Goal: Communication & Community: Ask a question

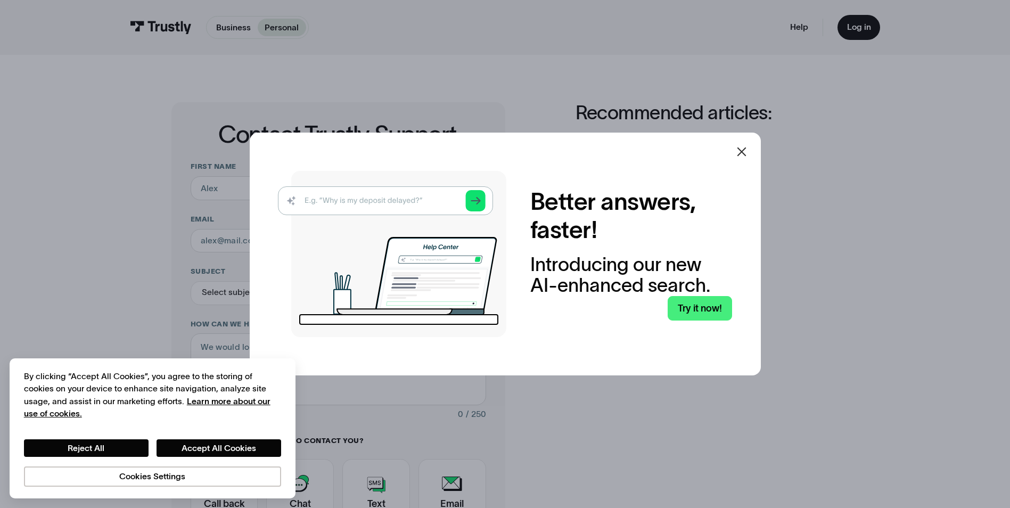
click at [748, 151] on icon at bounding box center [741, 151] width 13 height 13
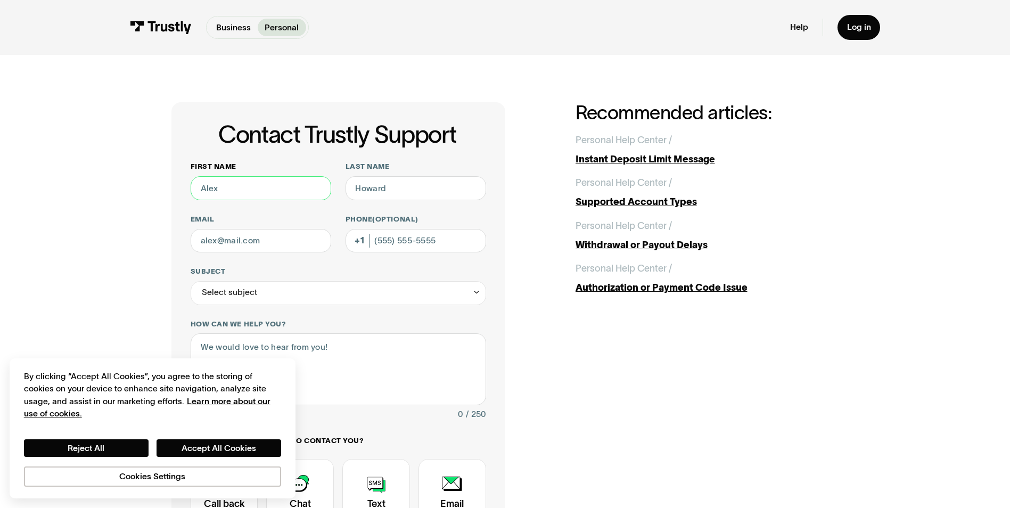
click at [289, 192] on input "First name" at bounding box center [261, 188] width 141 height 24
type input "[PERSON_NAME]"
click at [404, 194] on input "Last name" at bounding box center [416, 188] width 141 height 24
type input "[PERSON_NAME]"
drag, startPoint x: 290, startPoint y: 257, endPoint x: 290, endPoint y: 246, distance: 10.6
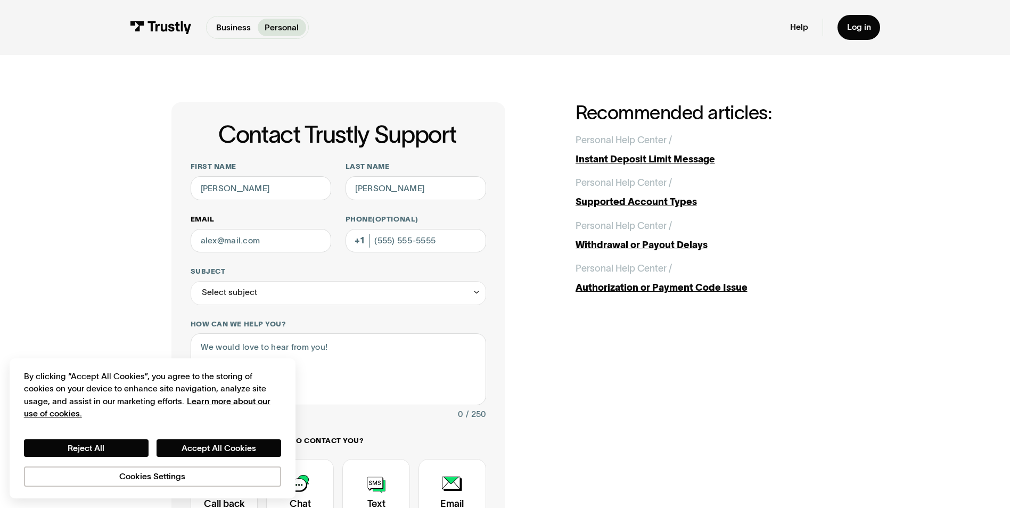
click at [290, 257] on div "First name [PERSON_NAME] Last name [PERSON_NAME] Email Phone (Optional) Subject…" at bounding box center [339, 372] width 296 height 421
click at [290, 241] on input "Email" at bounding box center [261, 241] width 141 height 24
type input "[EMAIL_ADDRESS][DOMAIN_NAME]"
drag, startPoint x: 360, startPoint y: 263, endPoint x: 354, endPoint y: 280, distance: 18.2
click at [360, 264] on div "First name [PERSON_NAME] Last name [PERSON_NAME] Email [EMAIL_ADDRESS][DOMAIN_N…" at bounding box center [339, 372] width 296 height 421
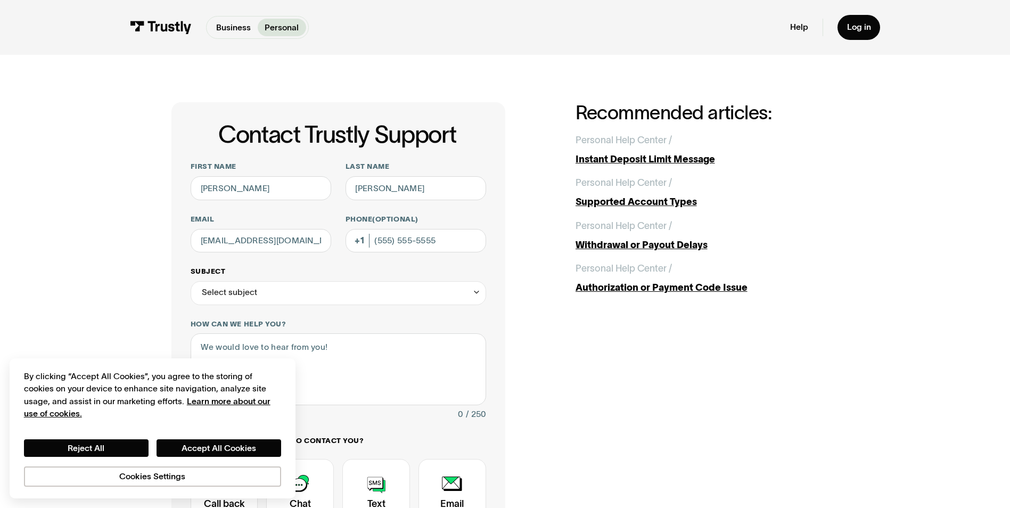
click at [347, 293] on div "Select subject" at bounding box center [339, 293] width 296 height 24
click at [229, 451] on button "Accept All Cookies" at bounding box center [219, 448] width 125 height 18
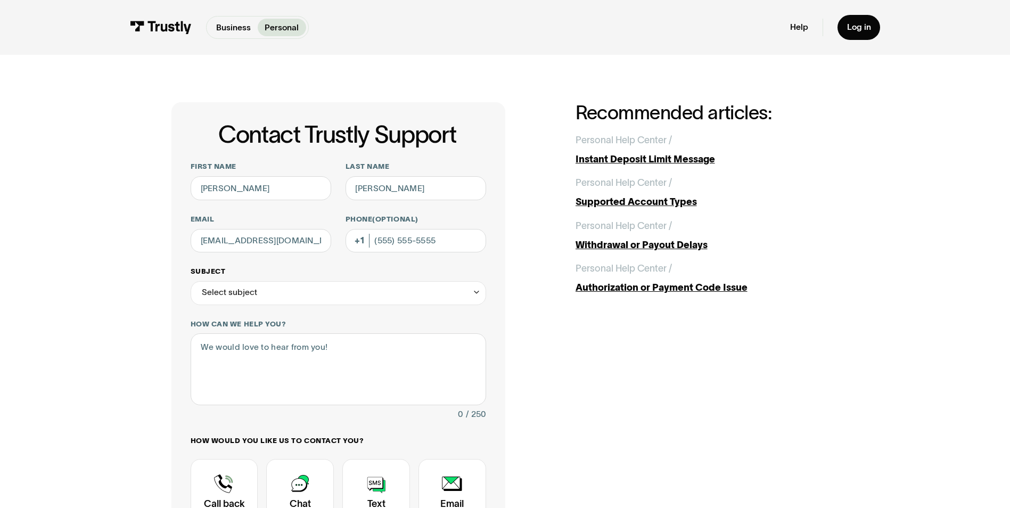
click at [281, 299] on div "Select subject" at bounding box center [339, 293] width 296 height 24
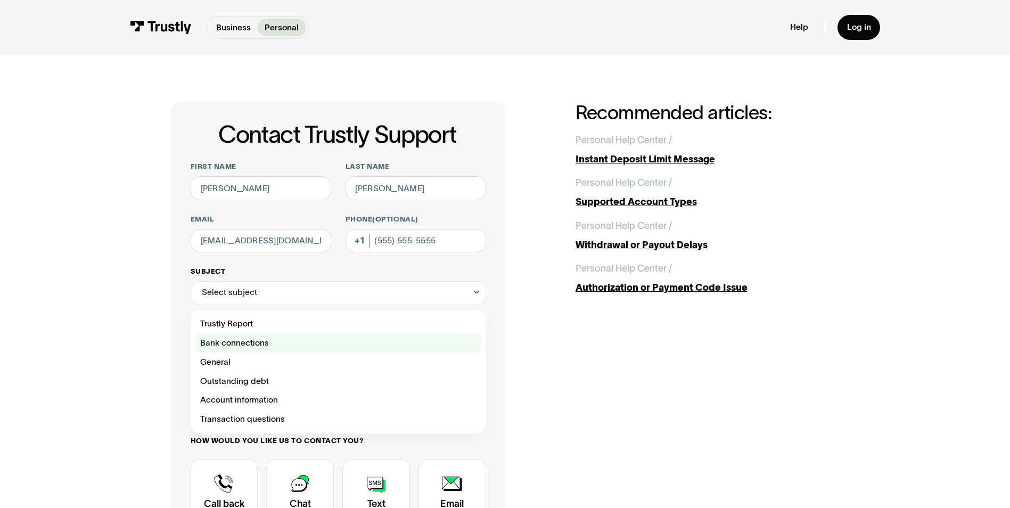
click at [280, 339] on div "Contact Trustly Support" at bounding box center [338, 342] width 286 height 19
type input "**********"
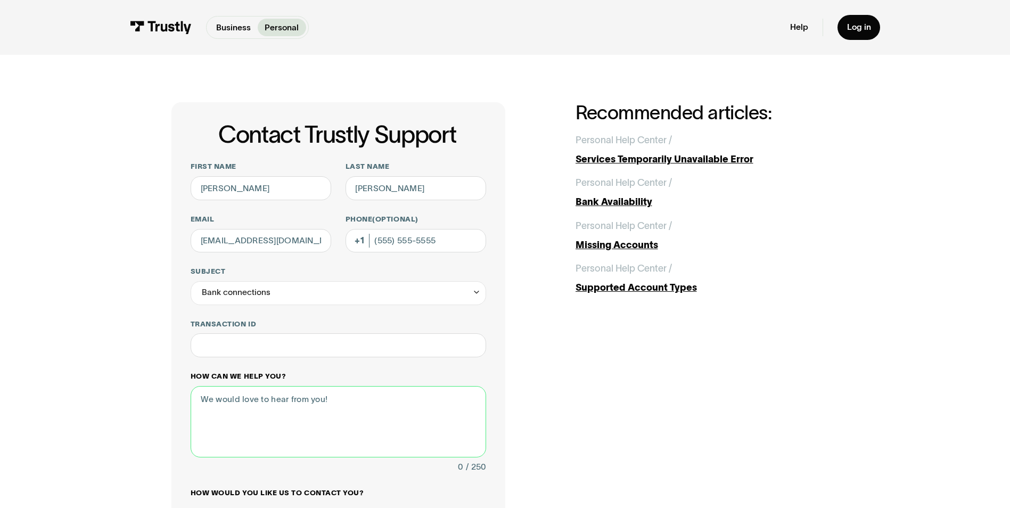
click at [306, 396] on textarea "How can we help you?" at bounding box center [339, 421] width 296 height 71
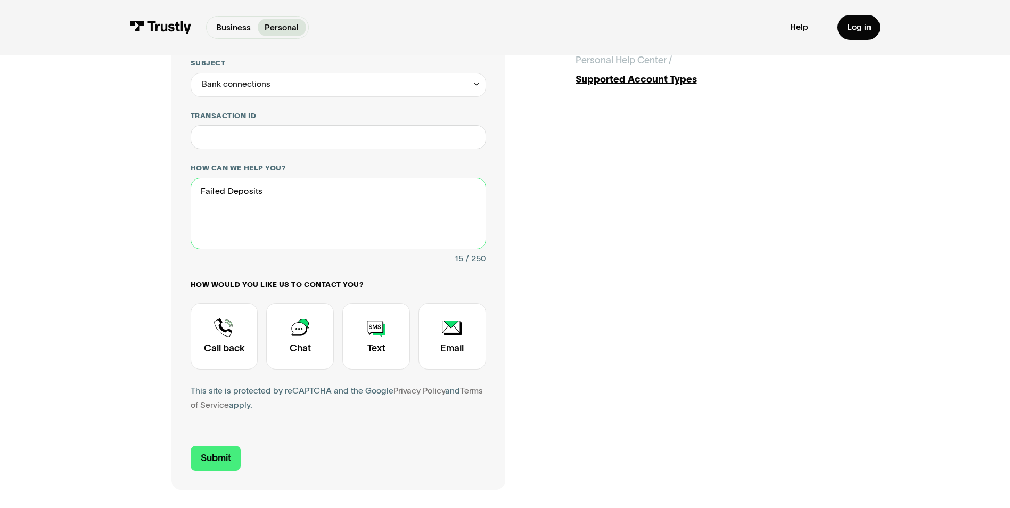
scroll to position [319, 0]
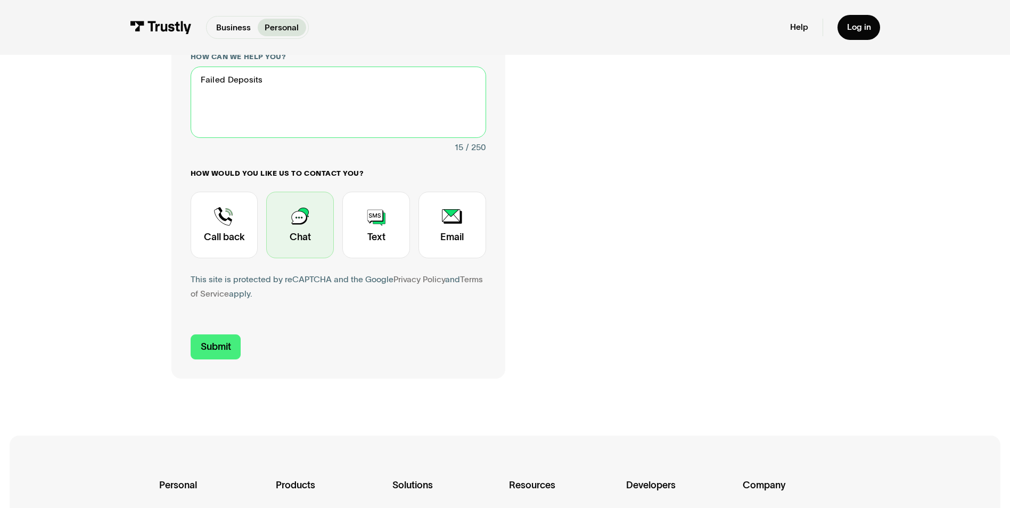
type textarea "Failed Deposits"
click at [290, 221] on div "Contact Trustly Support" at bounding box center [300, 225] width 68 height 67
drag, startPoint x: 227, startPoint y: 357, endPoint x: 261, endPoint y: 357, distance: 33.5
click at [227, 357] on input "Submit" at bounding box center [216, 346] width 51 height 25
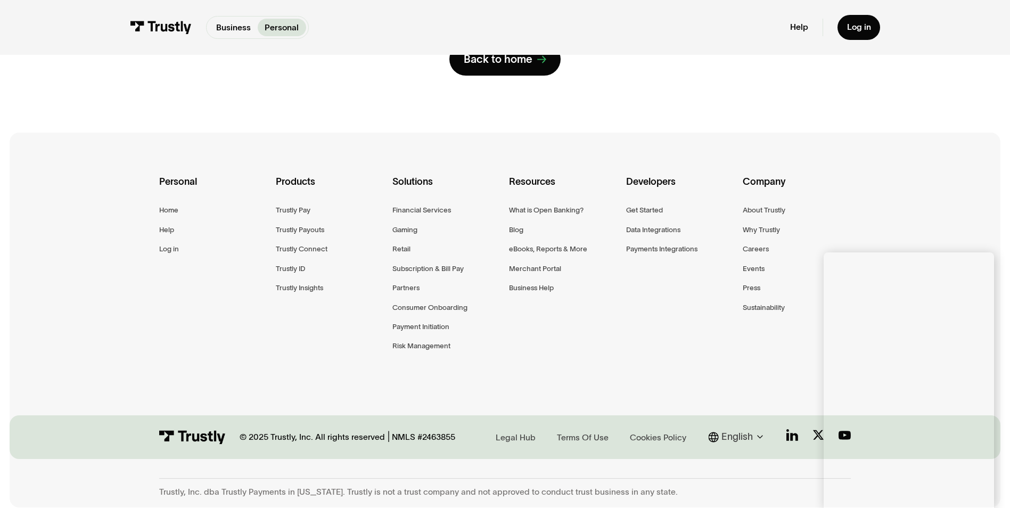
scroll to position [0, 0]
